Goal: Task Accomplishment & Management: Manage account settings

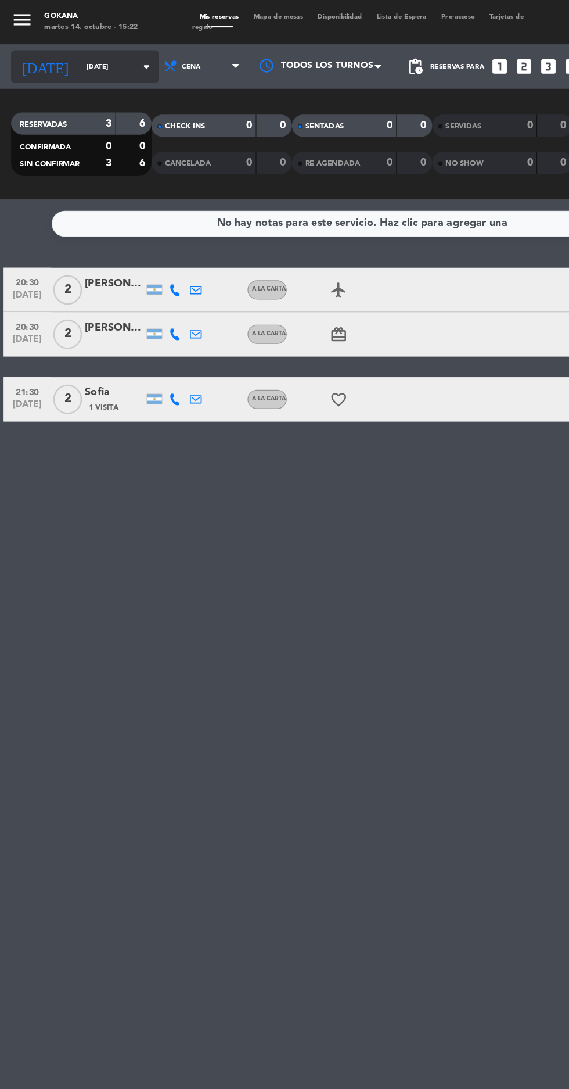
click at [71, 53] on input "[DATE]" at bounding box center [98, 53] width 73 height 18
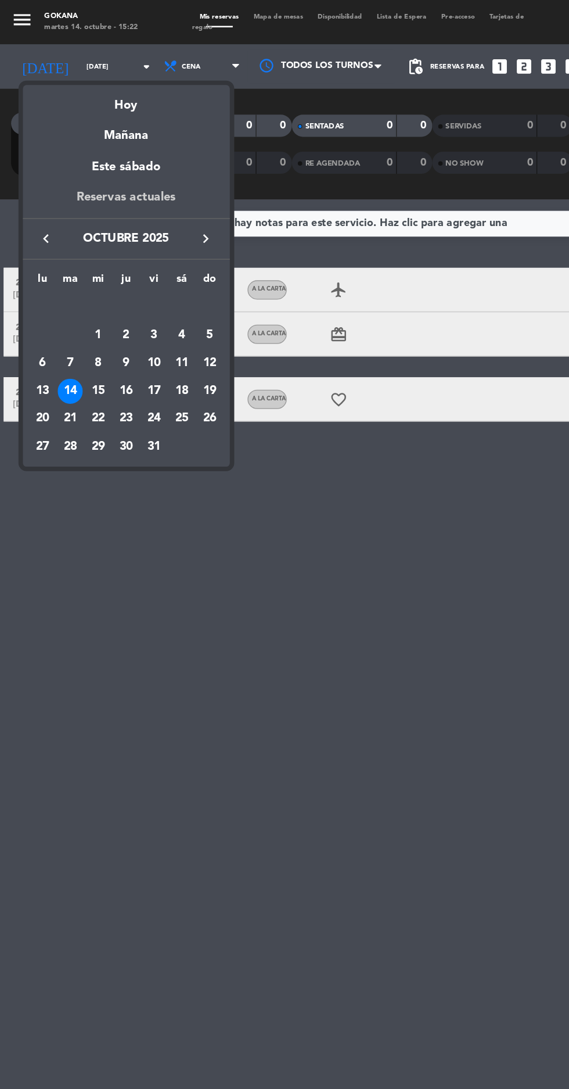
click at [80, 154] on div "Reservas actuales" at bounding box center [99, 160] width 163 height 24
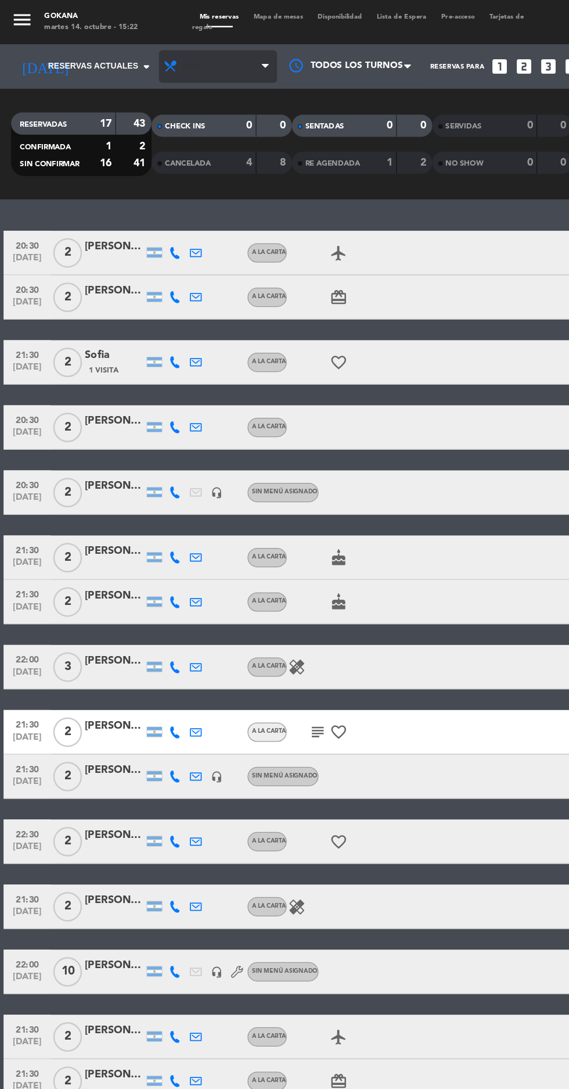
click at [167, 52] on span "Cena" at bounding box center [171, 53] width 93 height 26
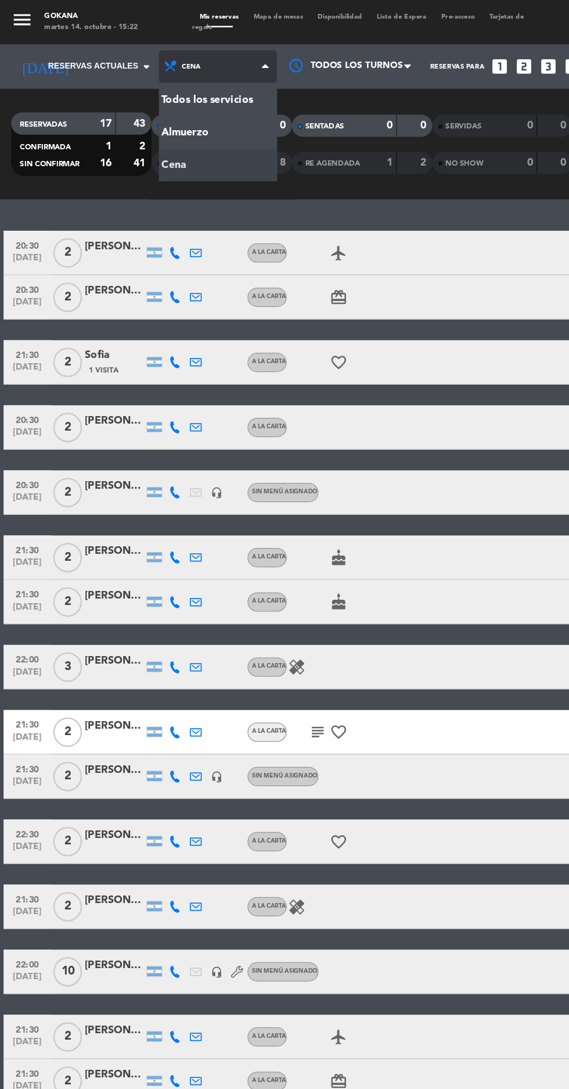
click at [137, 78] on div "menu GOKANA [DATE] 14. octubre - 15:22 Mis reservas Mapa de mesas Disponibilida…" at bounding box center [284, 78] width 569 height 157
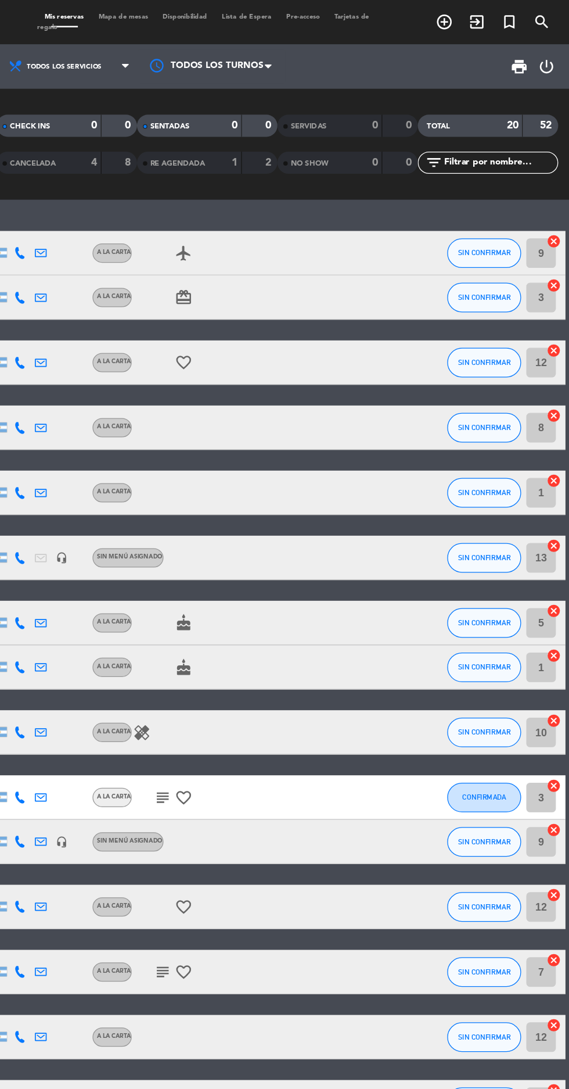
click at [550, 53] on icon "power_settings_new" at bounding box center [551, 52] width 14 height 14
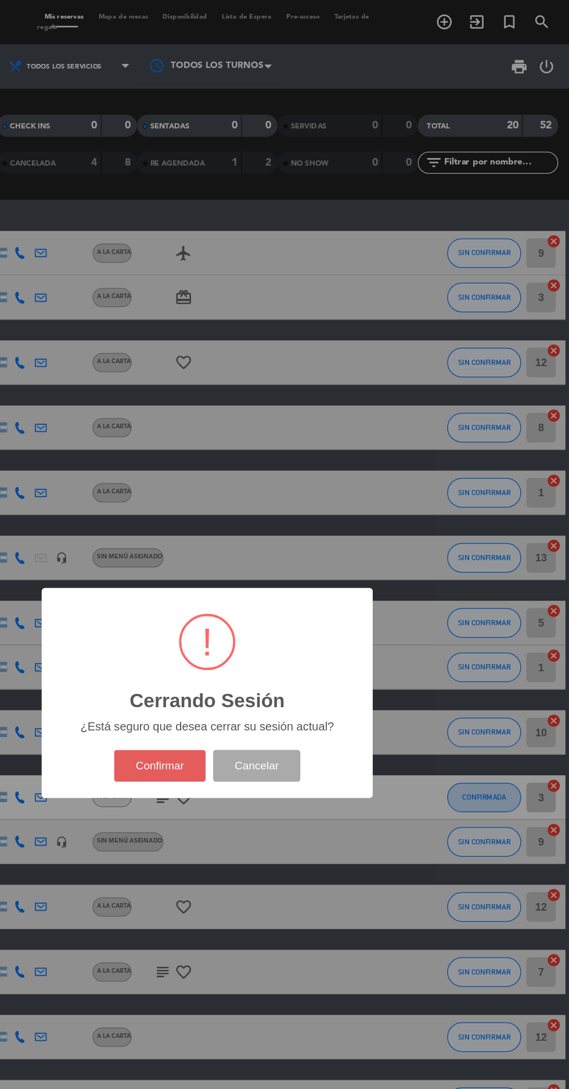
click at [236, 602] on button "Confirmar" at bounding box center [247, 601] width 73 height 25
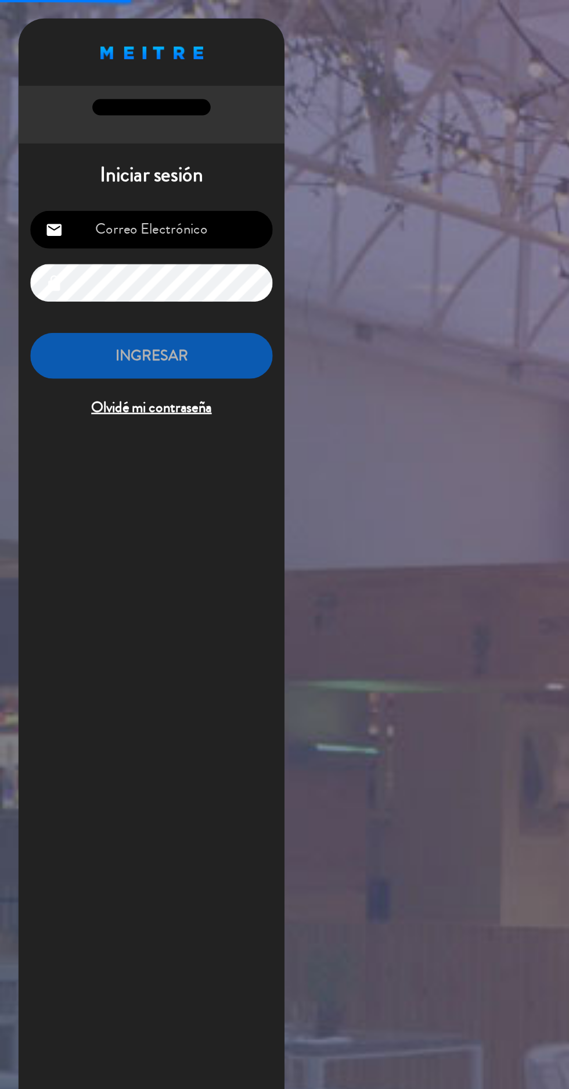
click at [92, 185] on input "email" at bounding box center [119, 181] width 191 height 30
type input "[EMAIL_ADDRESS][DOMAIN_NAME]"
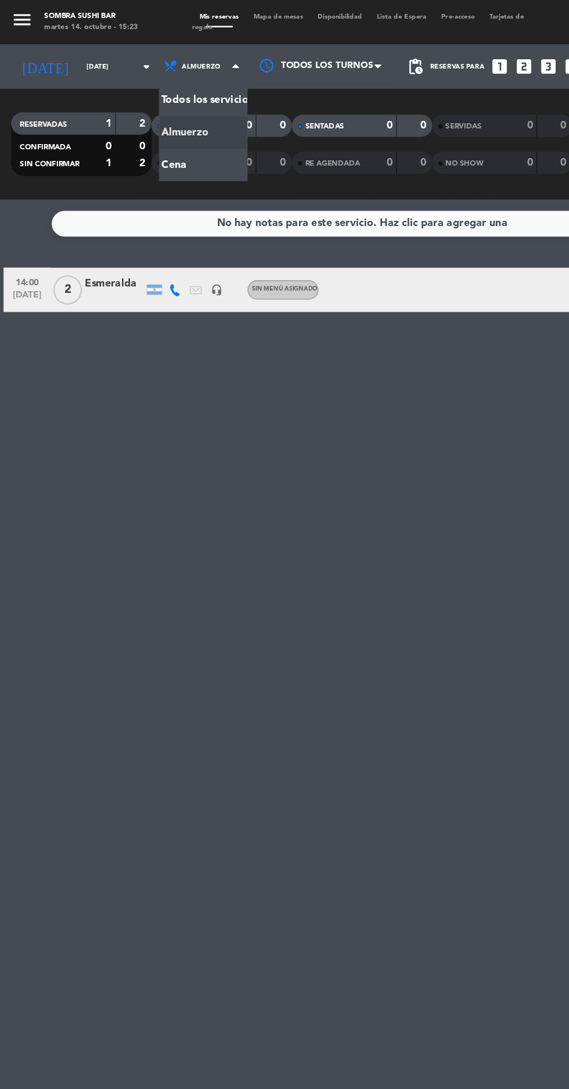
click at [322, 618] on div "No hay notas para este servicio. Haz clic para agregar una 14:00 [DATE] 2 Esmer…" at bounding box center [284, 623] width 569 height 932
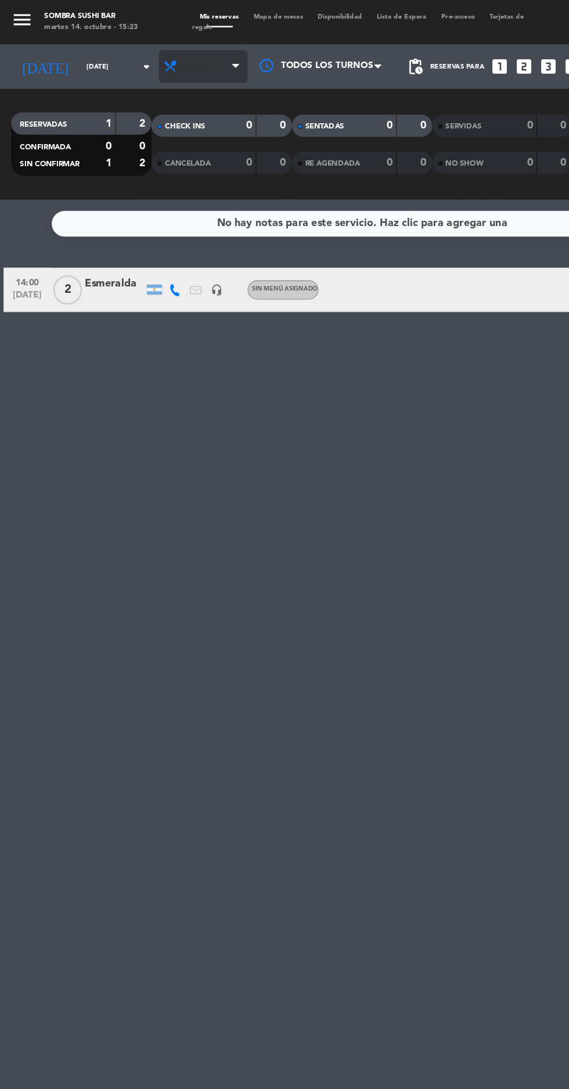
click at [148, 55] on span "Almuerzo" at bounding box center [158, 52] width 30 height 6
click at [128, 139] on div "menu Sombra Sushi Bar [DATE] 14. octubre - 15:23 Mis reservas Mapa de mesas Dis…" at bounding box center [284, 78] width 569 height 157
